Goal: Connect with others: Connect with others

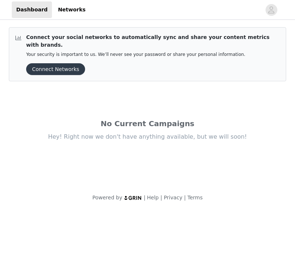
click at [72, 63] on button "Connect Networks" at bounding box center [55, 69] width 59 height 12
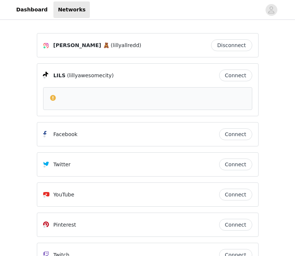
click at [230, 75] on button "Connect" at bounding box center [235, 76] width 33 height 12
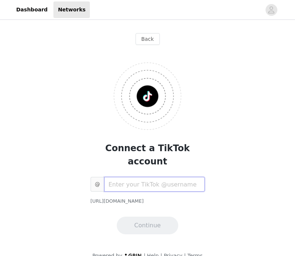
click at [147, 177] on input "text" at bounding box center [154, 184] width 101 height 15
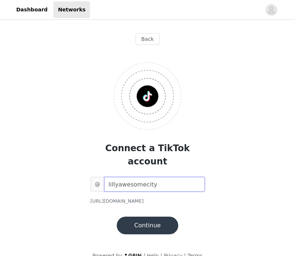
type input "lillyawesomecity"
click at [150, 217] on button "Continue" at bounding box center [148, 226] width 62 height 18
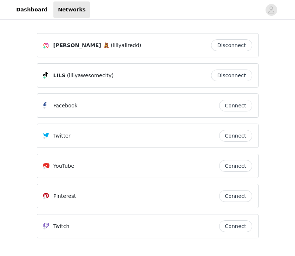
click at [148, 43] on div "LILLY RYAN 🧸 (lillyallredd)" at bounding box center [127, 45] width 168 height 9
click at [74, 36] on div "[PERSON_NAME] 🧸 (lillyallredd) Disconnect" at bounding box center [148, 45] width 222 height 24
click at [73, 49] on span "[PERSON_NAME] 🧸" at bounding box center [81, 46] width 56 height 8
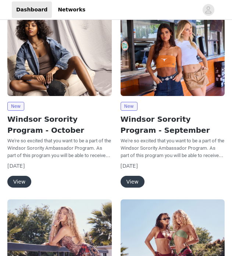
scroll to position [77, 0]
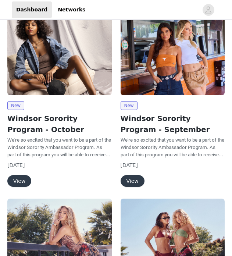
click at [23, 180] on button "View" at bounding box center [19, 181] width 24 height 12
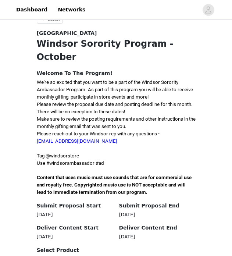
scroll to position [141, 0]
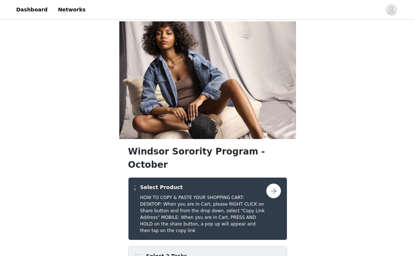
click at [232, 184] on button "button" at bounding box center [273, 191] width 15 height 15
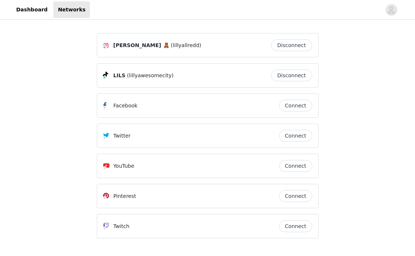
click at [198, 52] on div "[PERSON_NAME] 🧸 (lillyallredd) Disconnect" at bounding box center [208, 45] width 222 height 24
click at [121, 44] on span "LILLY RYAN 🧸" at bounding box center [141, 46] width 56 height 8
click at [22, 7] on link "Dashboard" at bounding box center [32, 9] width 40 height 17
